Goal: Browse casually: Explore the website without a specific task or goal

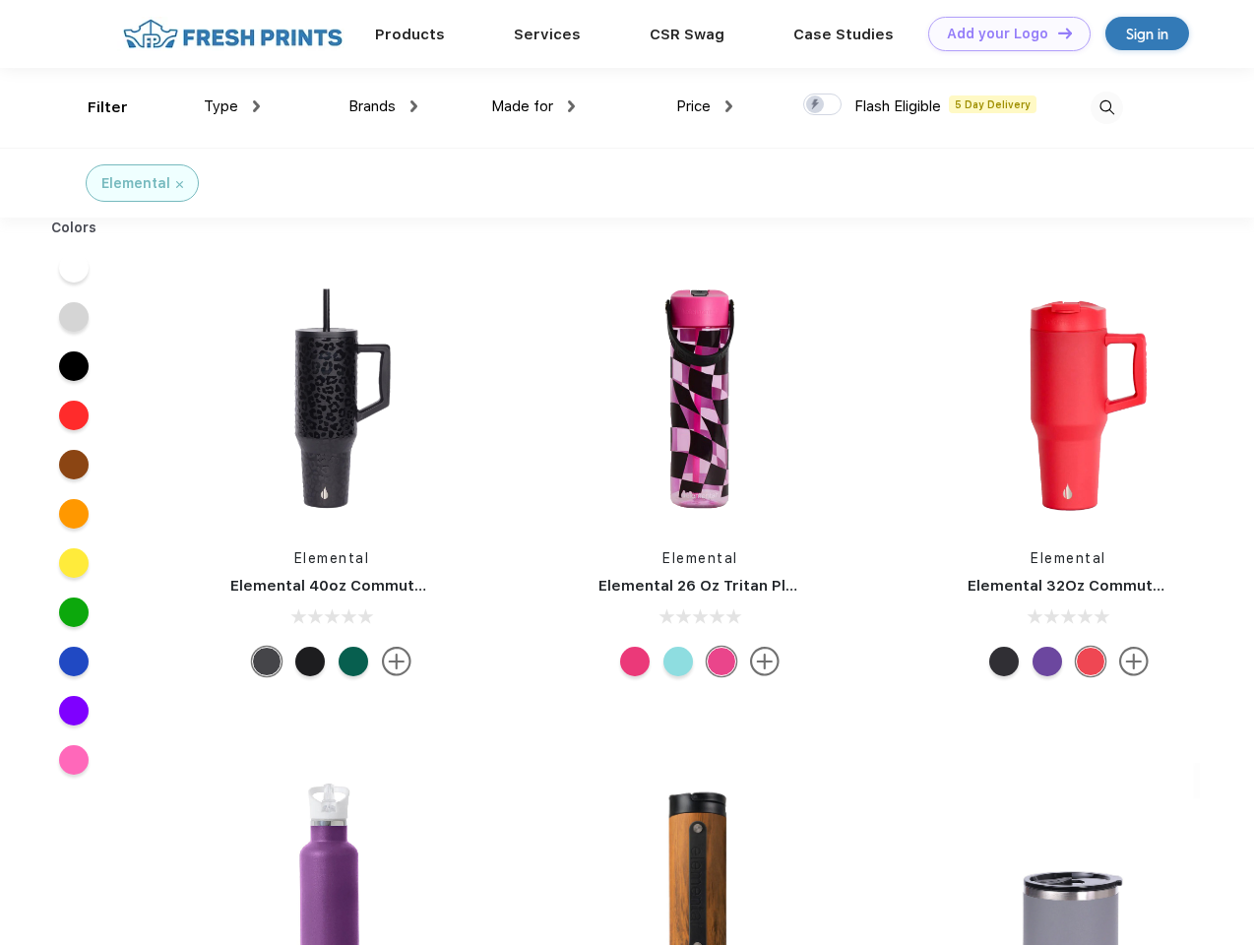
click at [1002, 33] on link "Add your Logo Design Tool" at bounding box center [1010, 34] width 162 height 34
click at [0, 0] on div "Design Tool" at bounding box center [0, 0] width 0 height 0
click at [1057, 32] on link "Add your Logo Design Tool" at bounding box center [1010, 34] width 162 height 34
click at [95, 107] on div "Filter" at bounding box center [108, 107] width 40 height 23
click at [232, 106] on span "Type" at bounding box center [221, 106] width 34 height 18
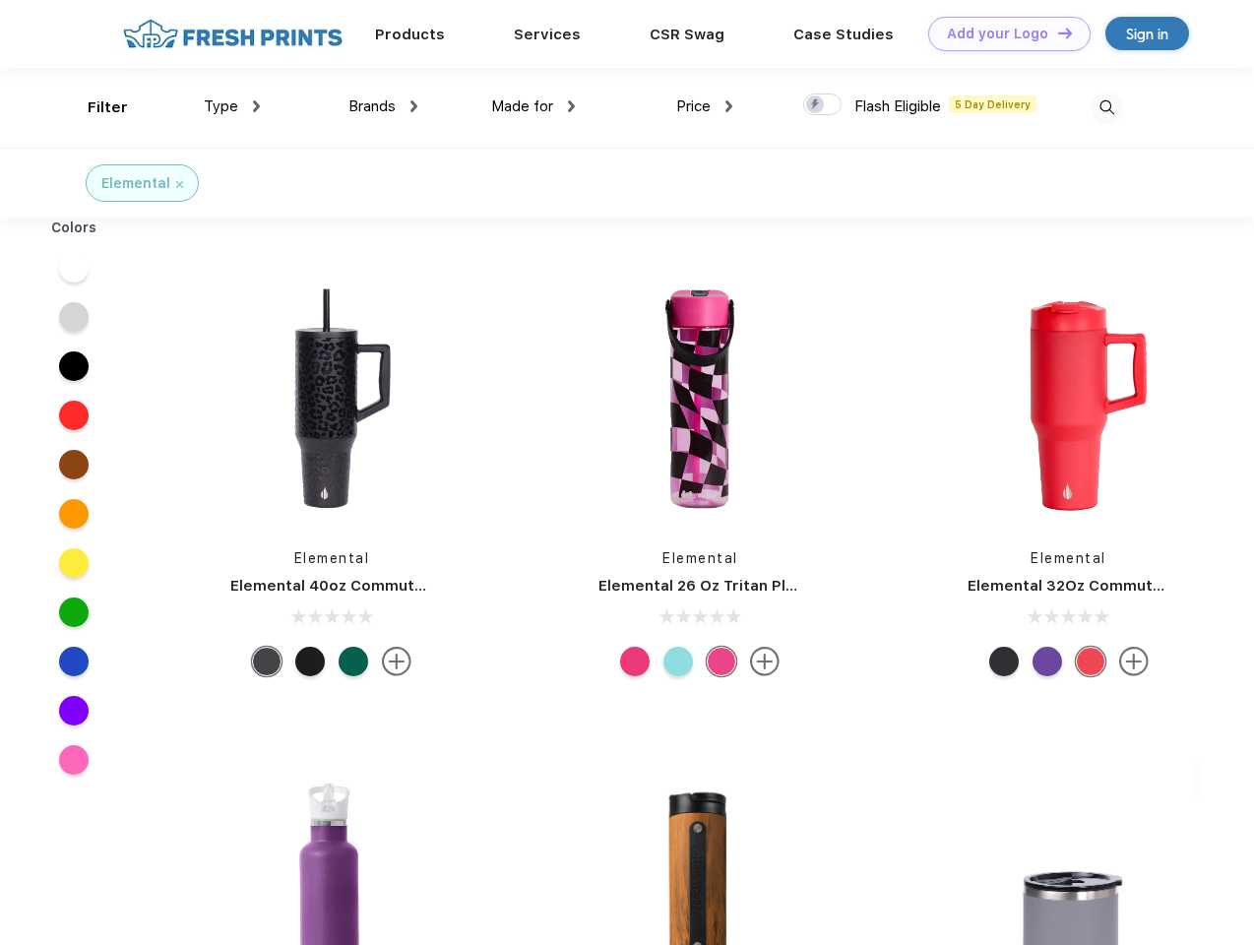
click at [383, 106] on span "Brands" at bounding box center [372, 106] width 47 height 18
click at [534, 106] on span "Made for" at bounding box center [522, 106] width 62 height 18
click at [705, 106] on span "Price" at bounding box center [693, 106] width 34 height 18
click at [823, 105] on div at bounding box center [822, 105] width 38 height 22
click at [816, 105] on input "checkbox" at bounding box center [809, 99] width 13 height 13
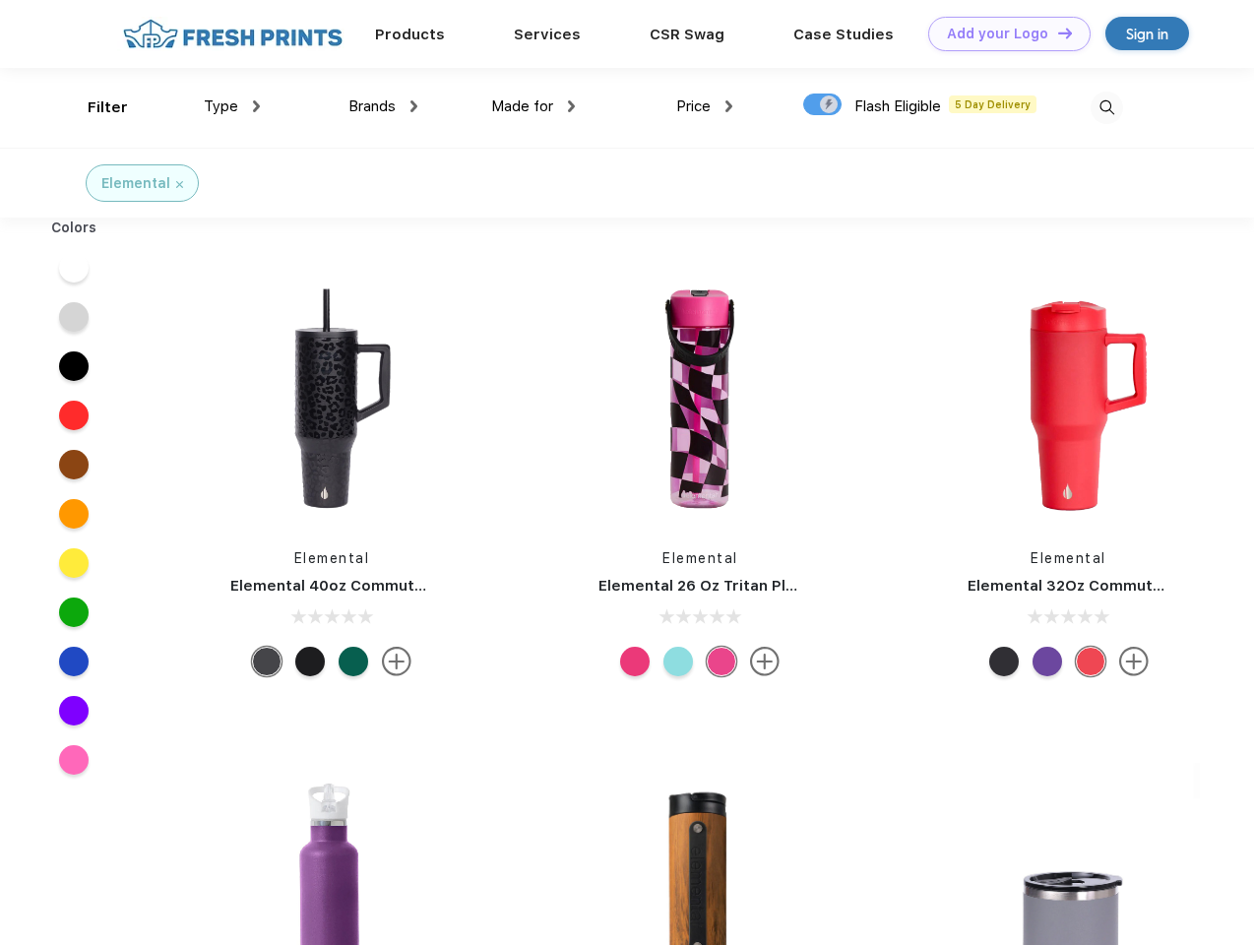
click at [1107, 107] on img at bounding box center [1107, 108] width 32 height 32
